Goal: Task Accomplishment & Management: Manage account settings

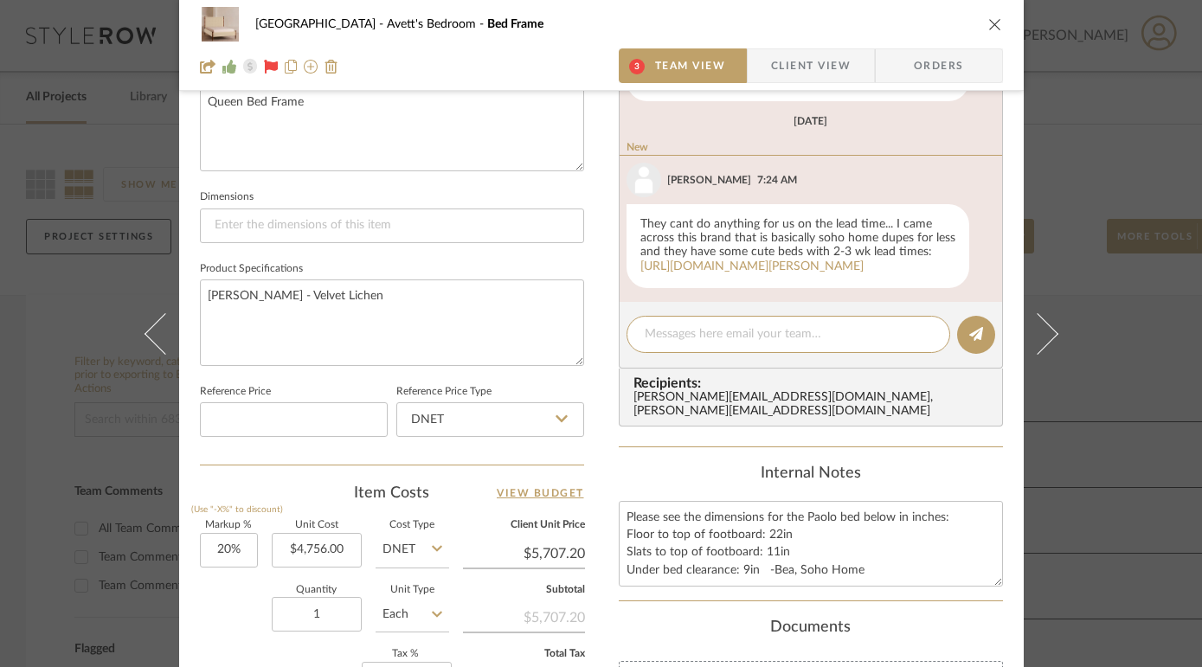
scroll to position [1064, 0]
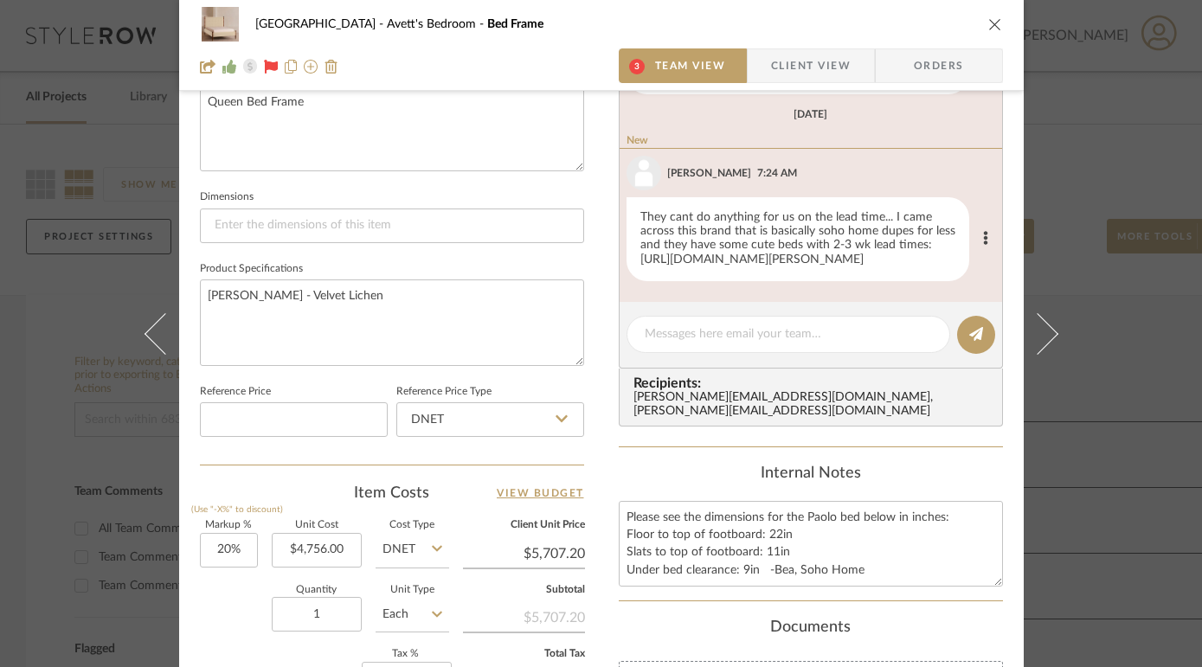
click at [812, 254] on link "[URL][DOMAIN_NAME][PERSON_NAME]" at bounding box center [751, 260] width 223 height 12
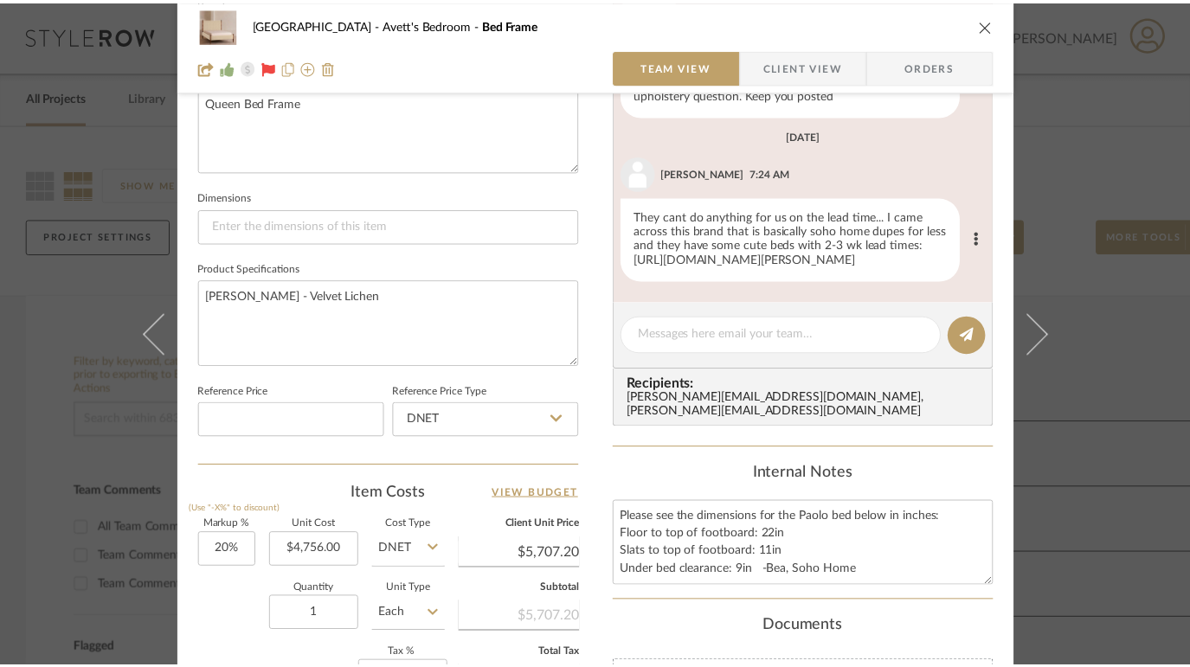
scroll to position [999, 0]
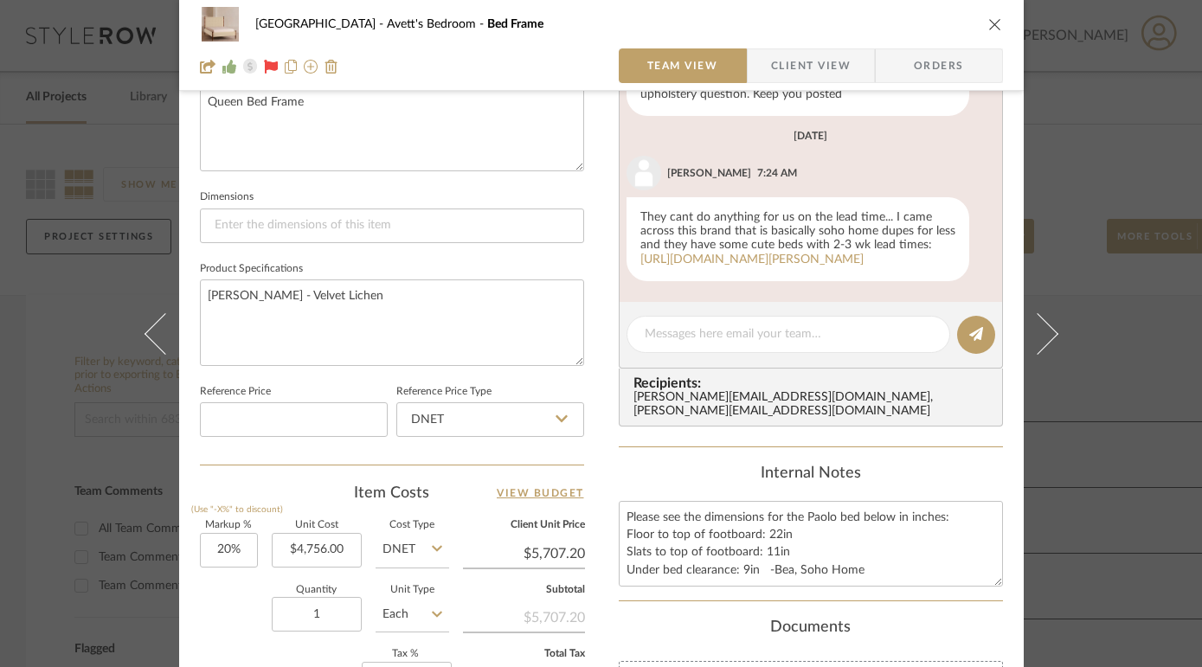
click at [988, 22] on icon "close" at bounding box center [995, 24] width 14 height 14
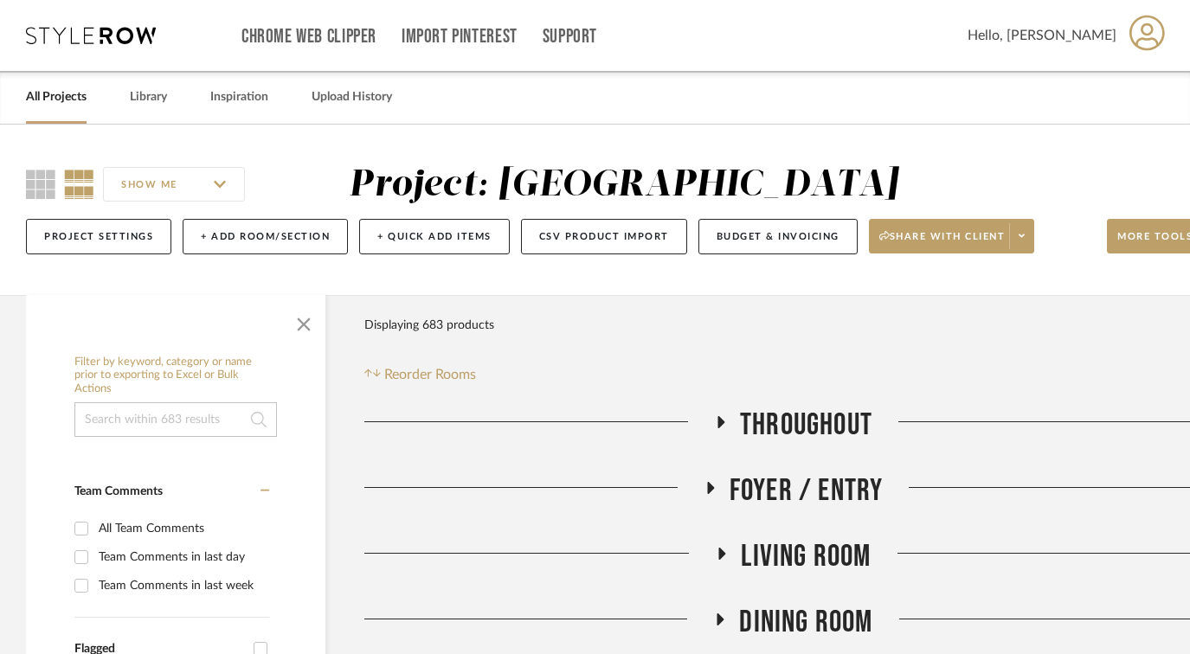
click at [44, 99] on link "All Projects" at bounding box center [56, 97] width 61 height 23
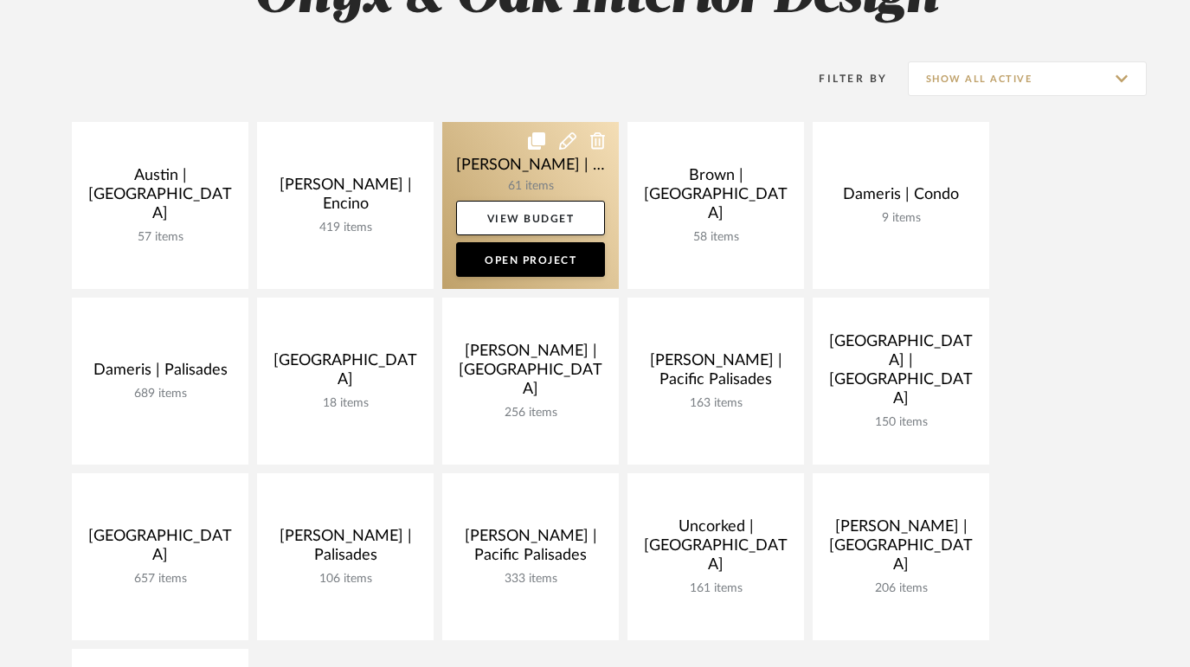
scroll to position [532, 0]
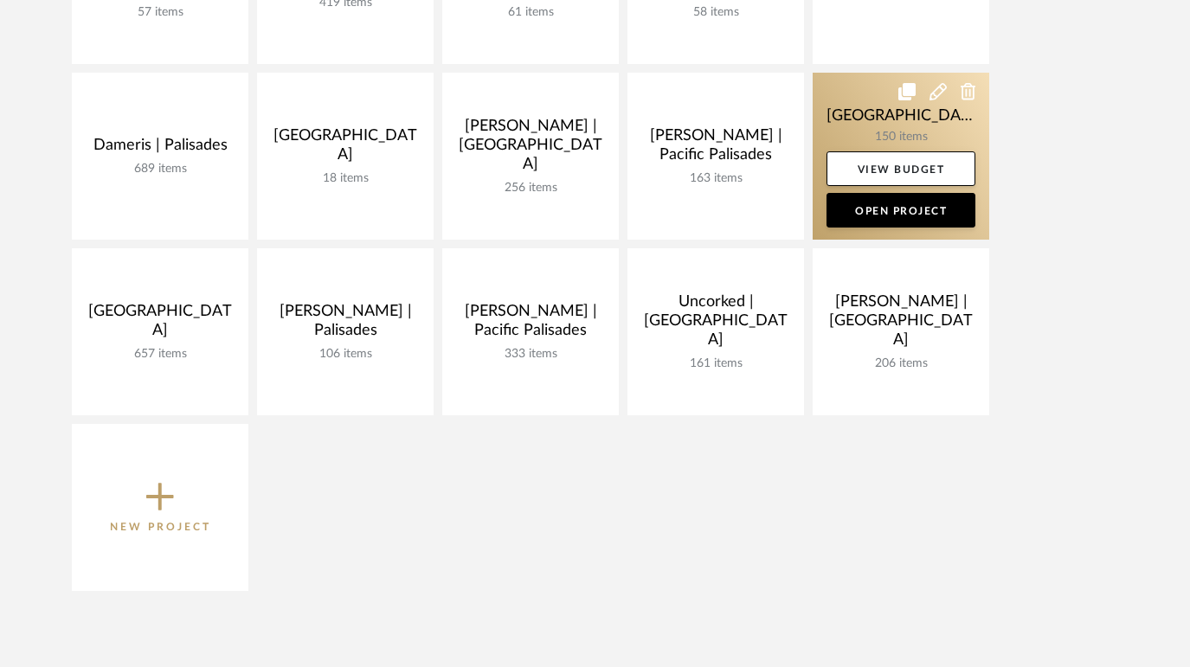
click at [872, 100] on link at bounding box center [901, 156] width 177 height 167
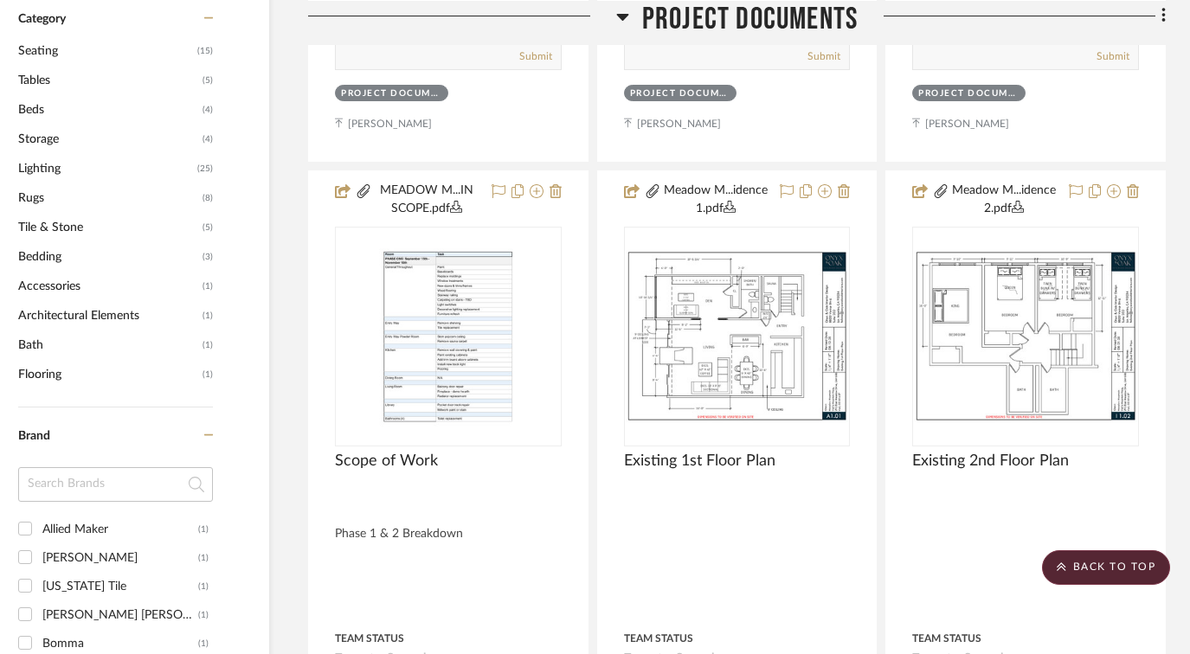
scroll to position [0, 56]
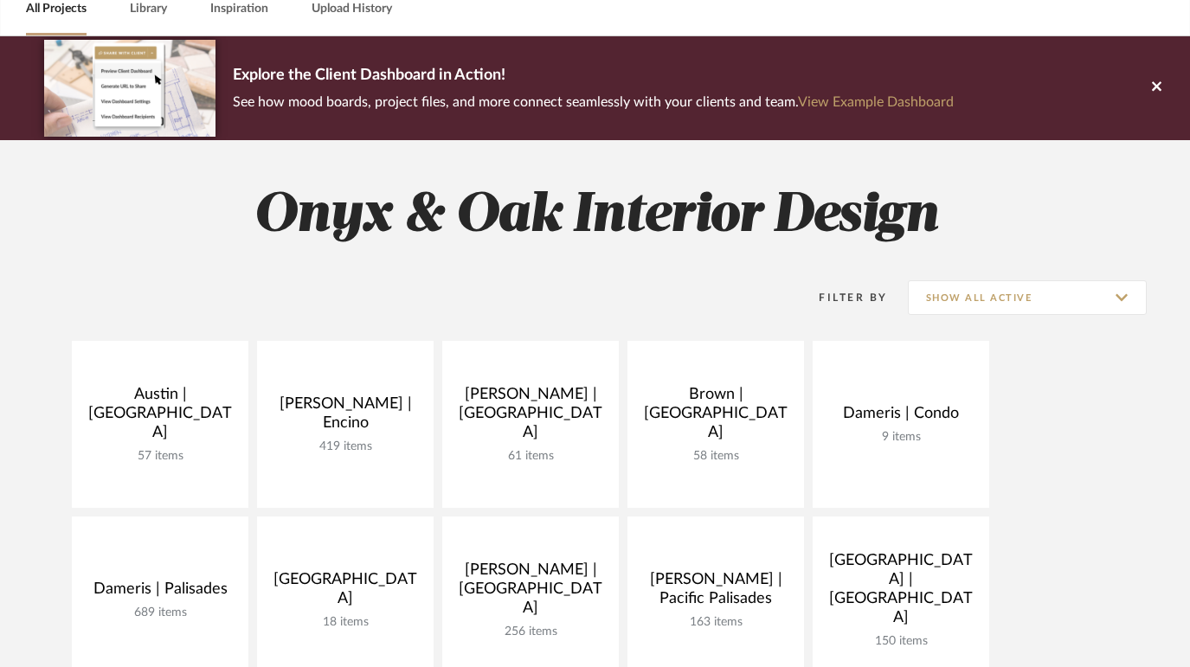
scroll to position [253, 0]
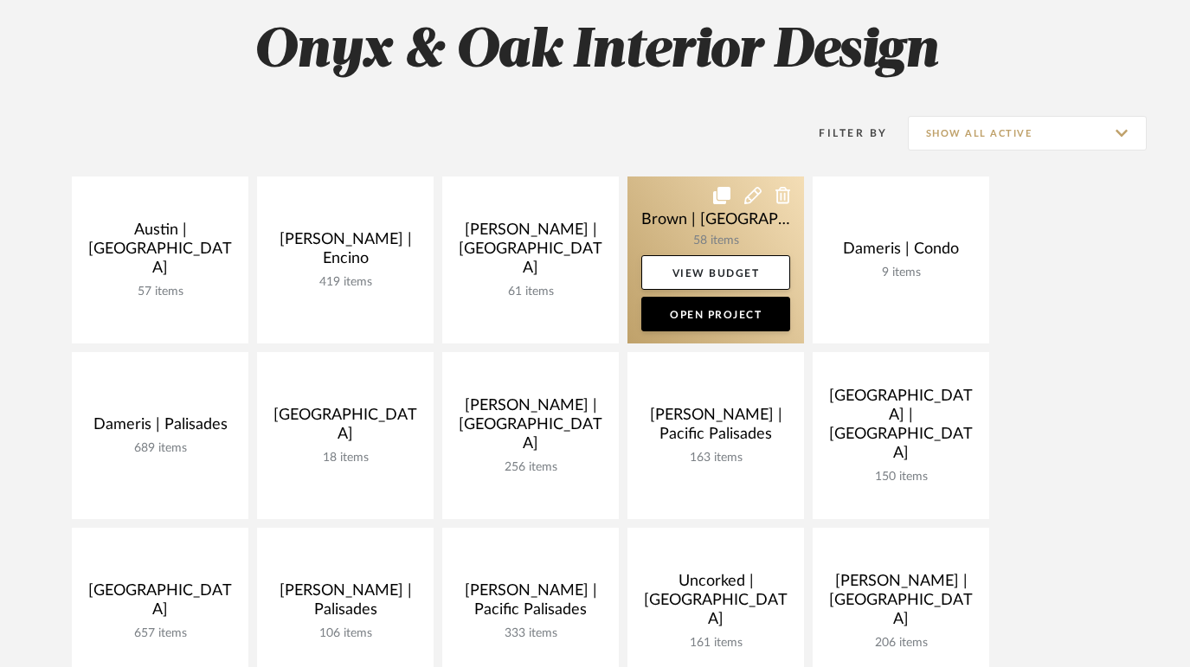
click at [675, 219] on link at bounding box center [716, 260] width 177 height 167
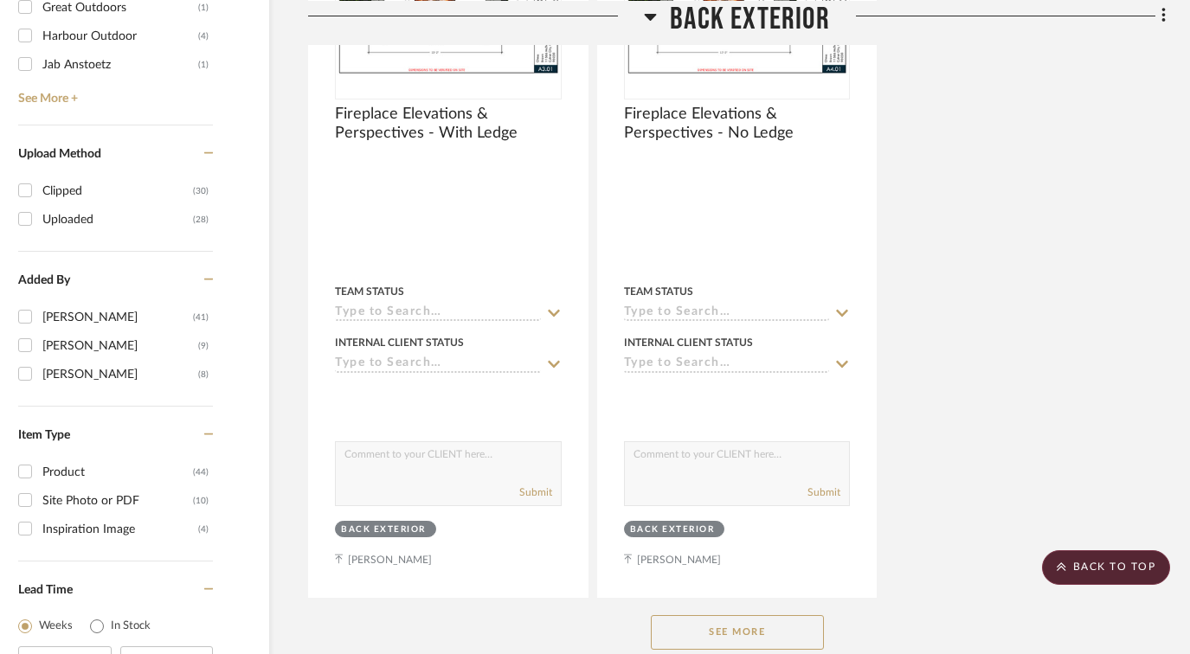
scroll to position [2474, 56]
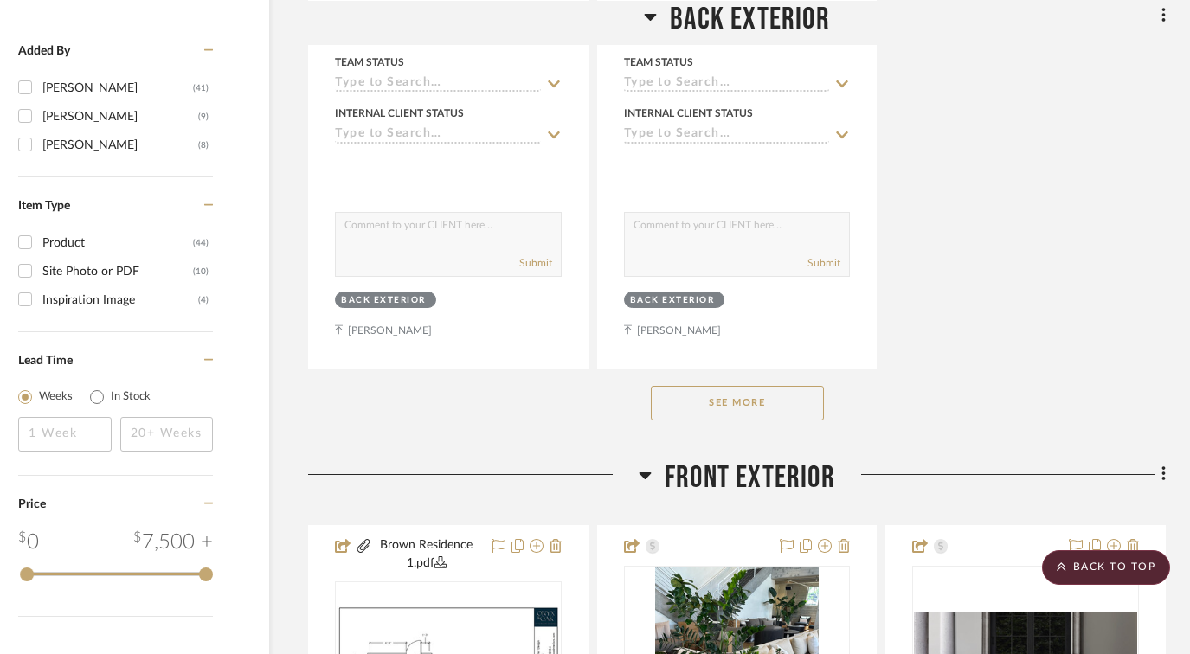
click at [756, 386] on button "See More" at bounding box center [737, 403] width 173 height 35
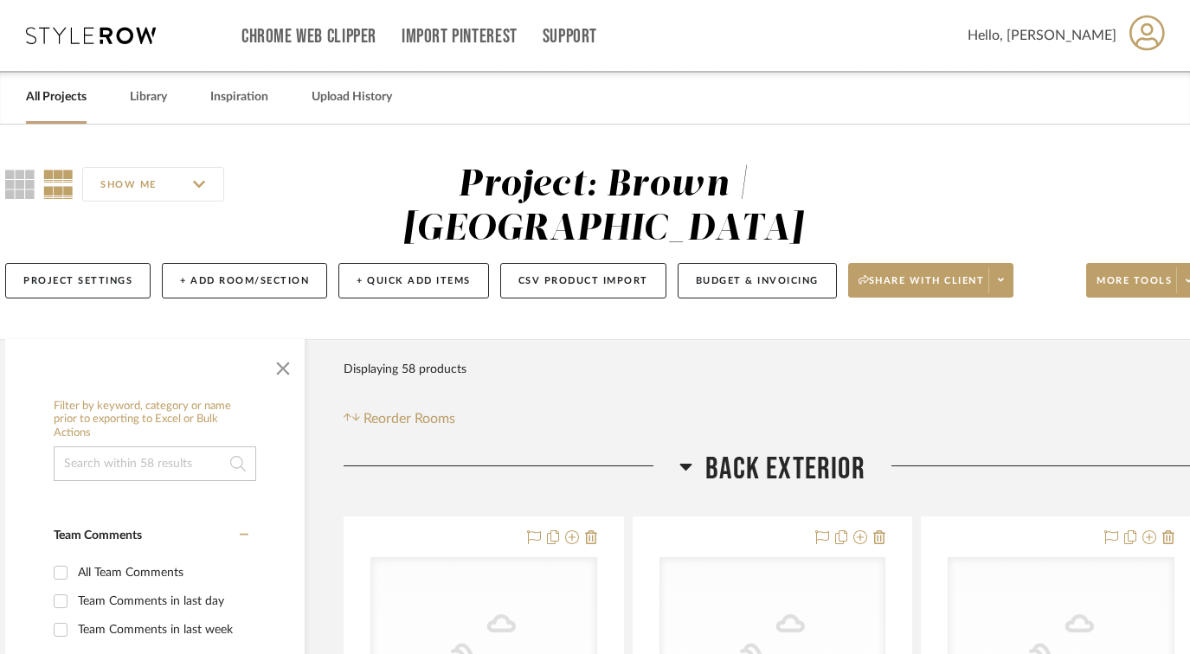
scroll to position [0, 20]
click at [79, 98] on link "All Projects" at bounding box center [56, 97] width 61 height 23
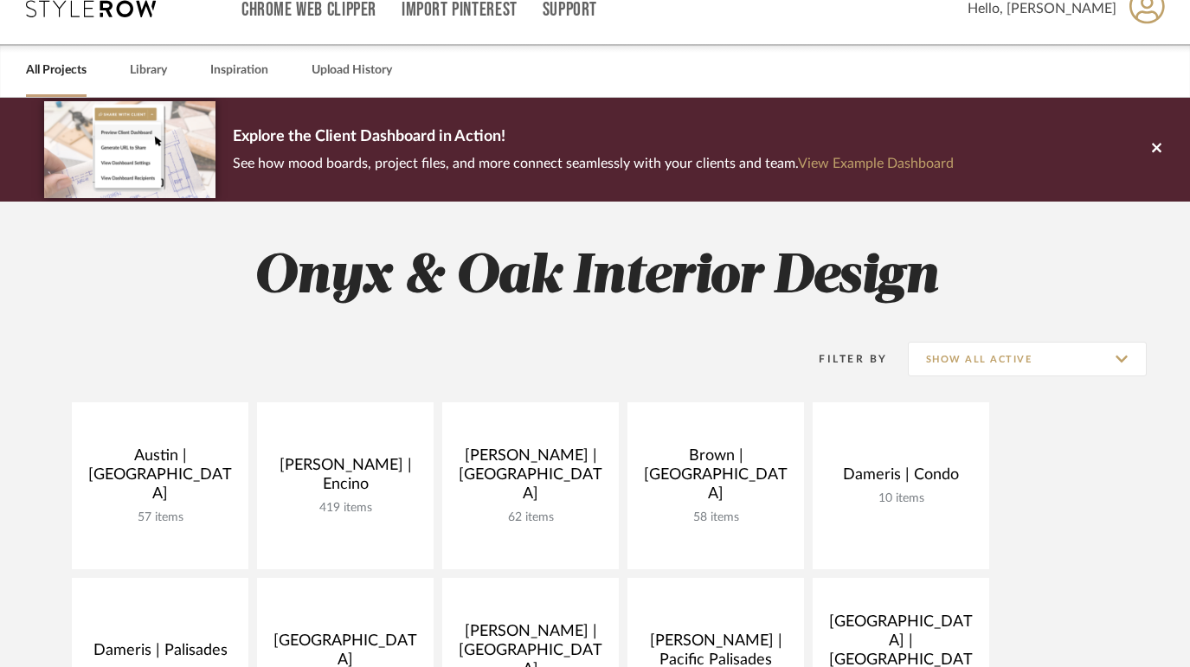
scroll to position [34, 0]
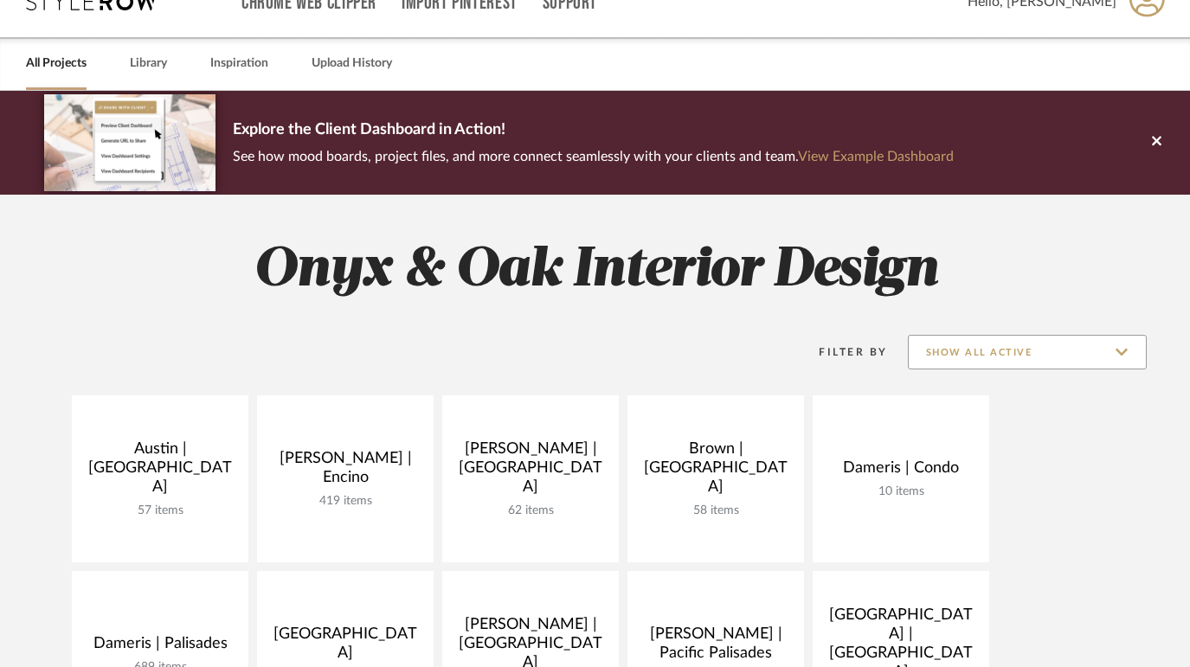
click at [1012, 354] on input "Show All Active" at bounding box center [1027, 352] width 239 height 35
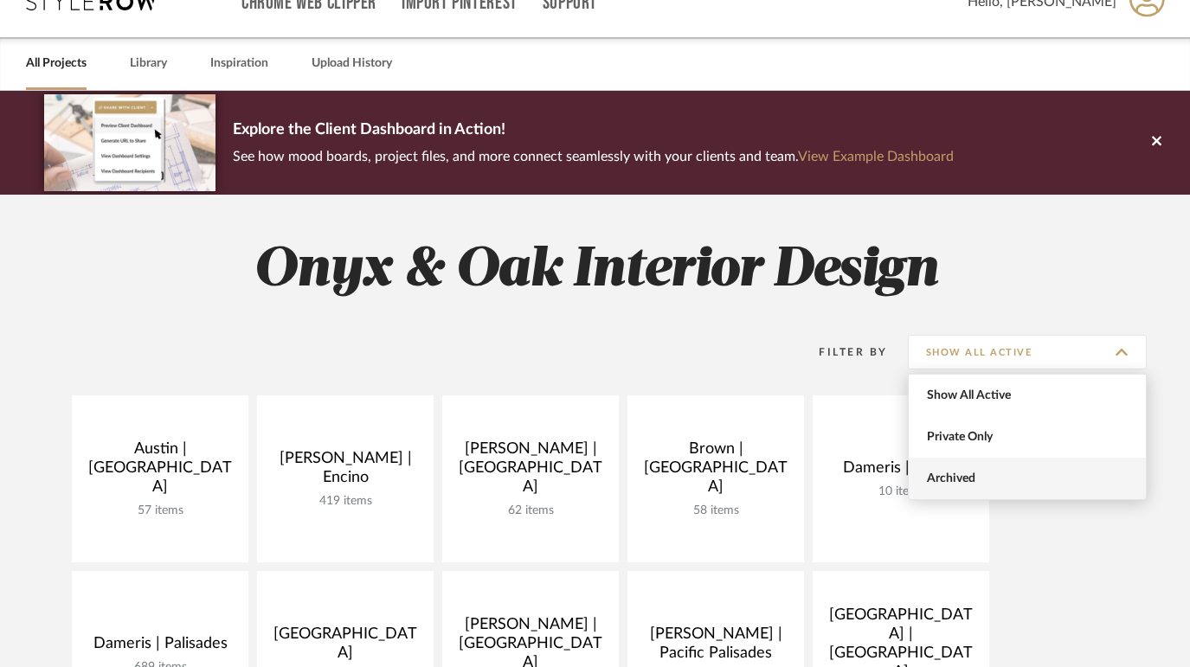
click at [994, 475] on span "Archived" at bounding box center [1029, 479] width 205 height 15
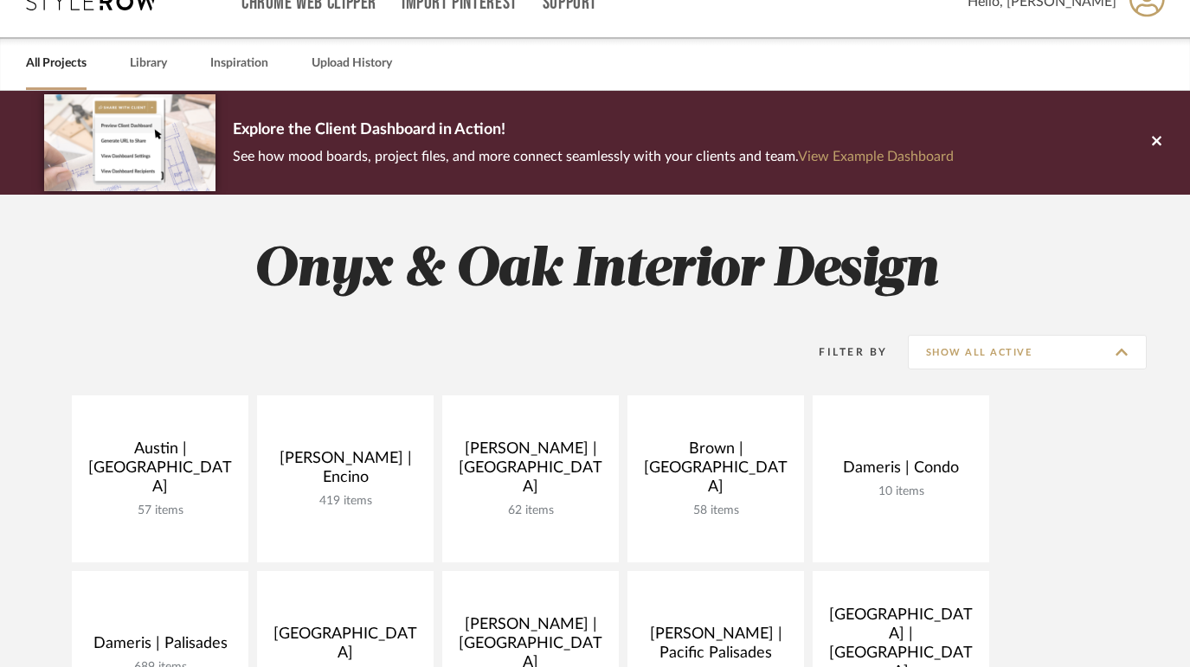
type input "Archived"
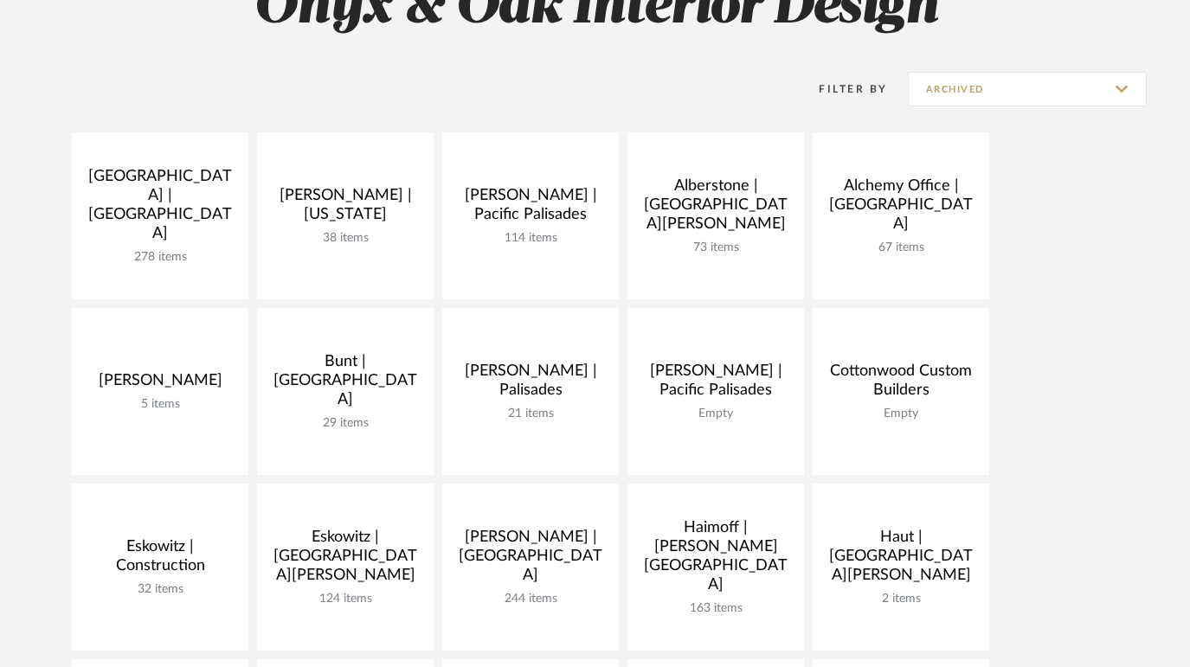
scroll to position [298, 0]
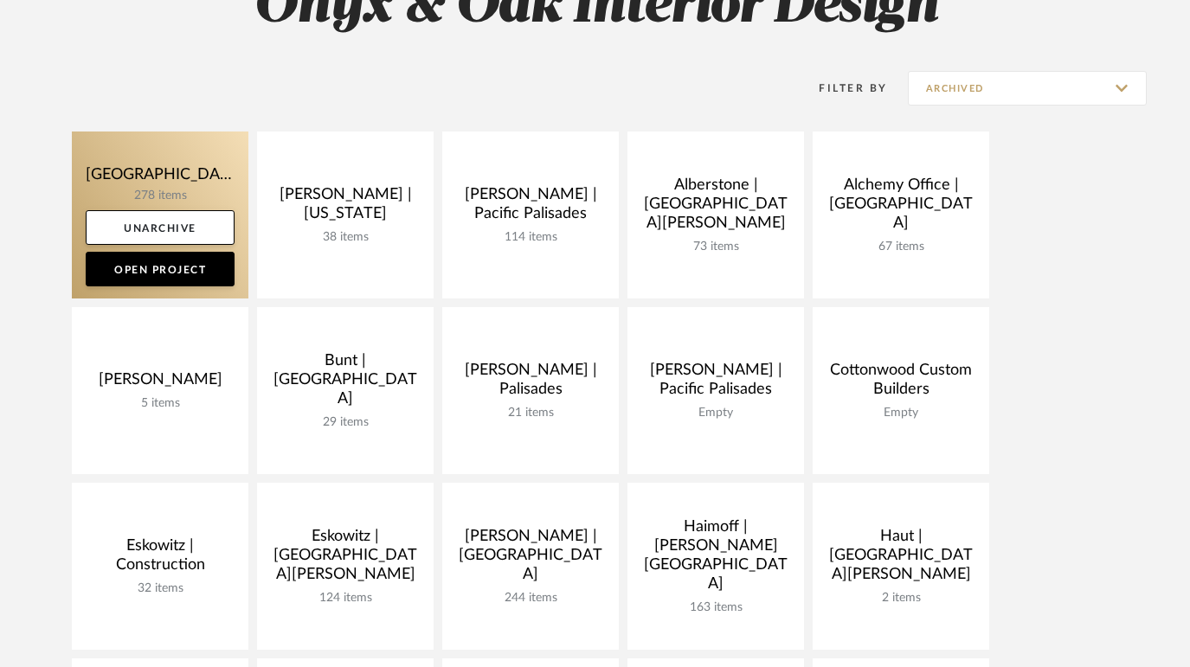
click at [123, 171] on link at bounding box center [160, 215] width 177 height 167
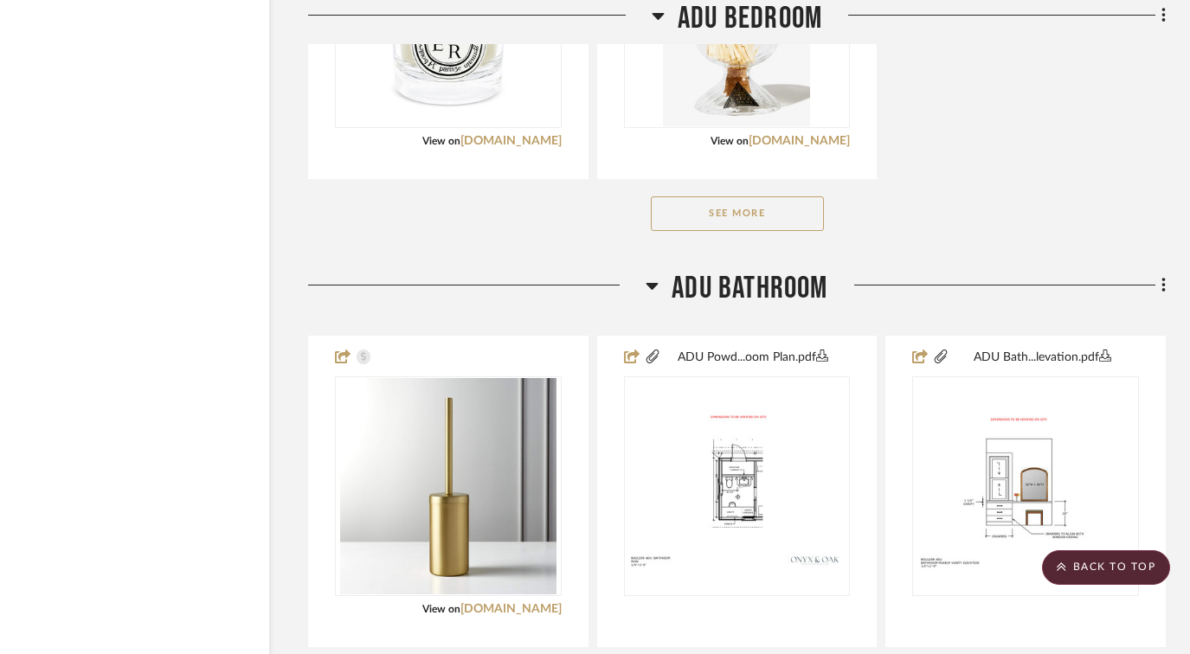
scroll to position [15484, 56]
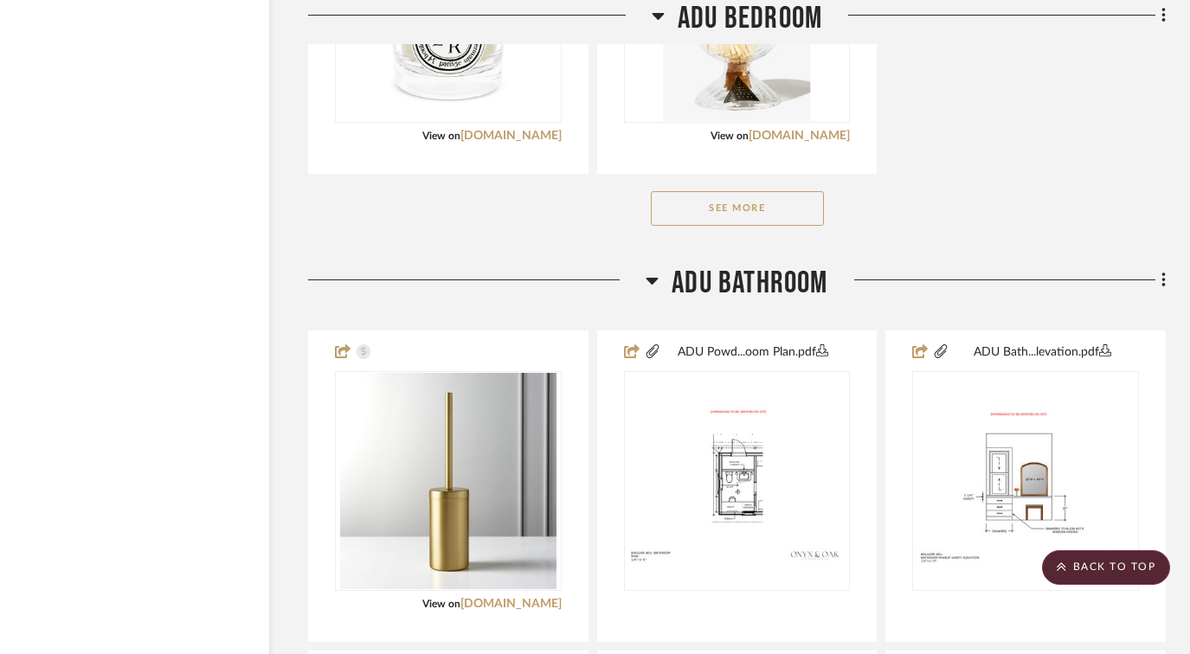
click at [714, 191] on button "See More" at bounding box center [737, 208] width 173 height 35
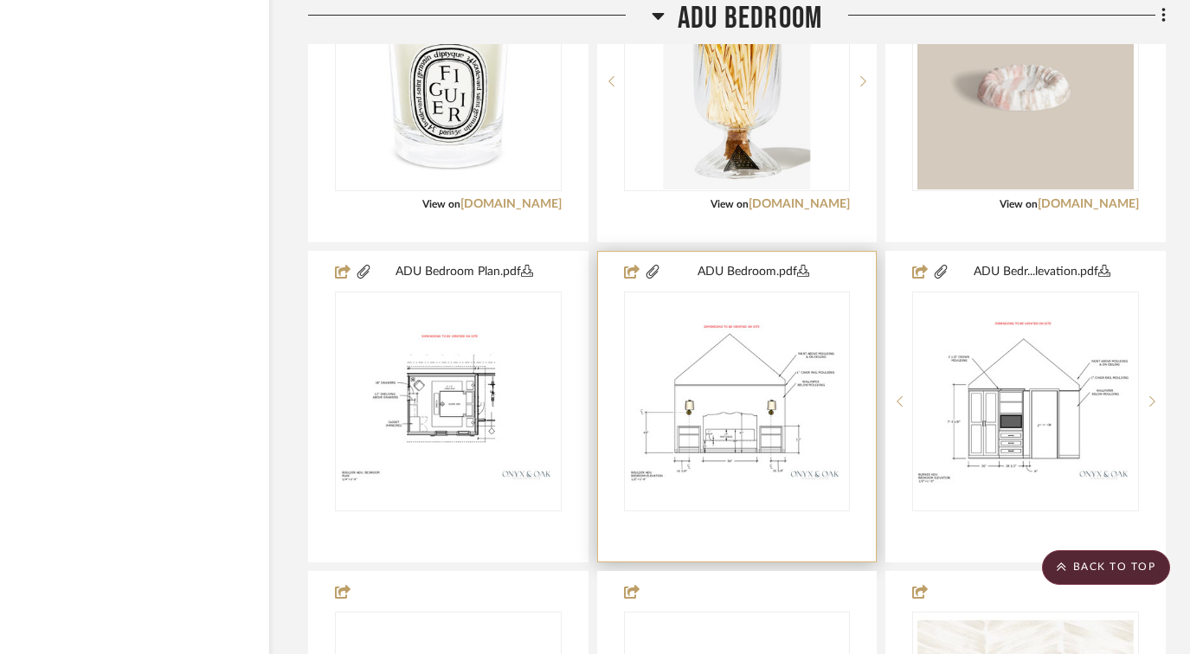
scroll to position [15439, 56]
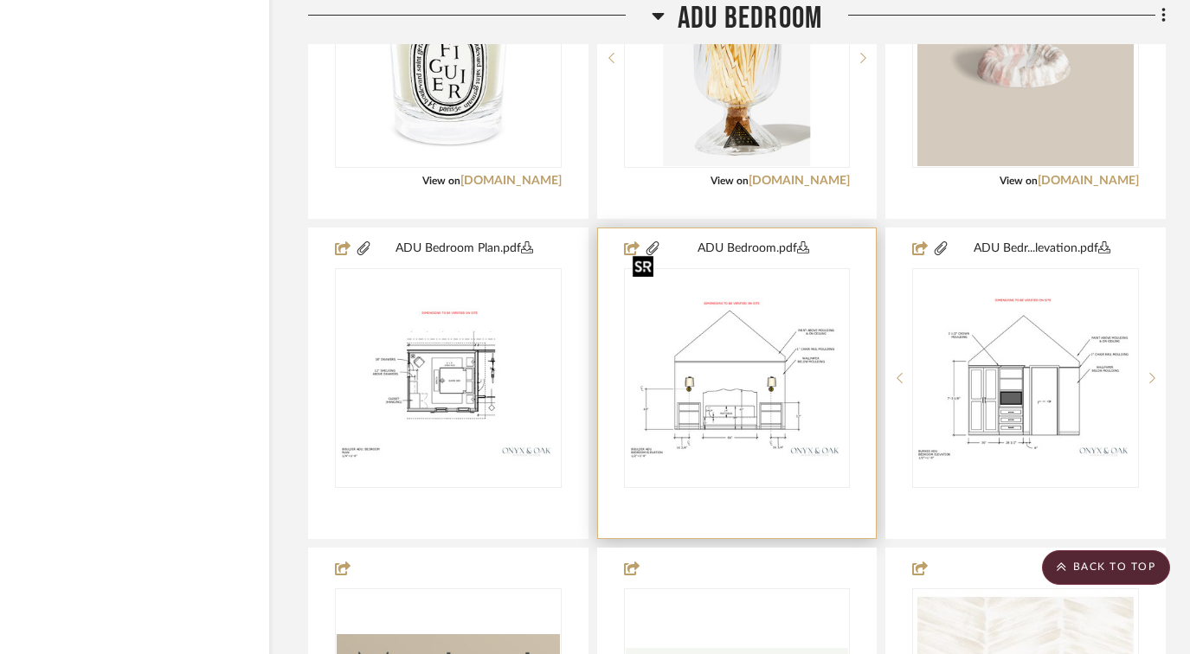
click at [743, 388] on img "0" at bounding box center [737, 379] width 223 height 172
click at [722, 356] on img "0" at bounding box center [737, 379] width 223 height 172
click at [744, 239] on button "ADU Bedroom.pdf" at bounding box center [753, 249] width 185 height 21
